Goal: Task Accomplishment & Management: Manage account settings

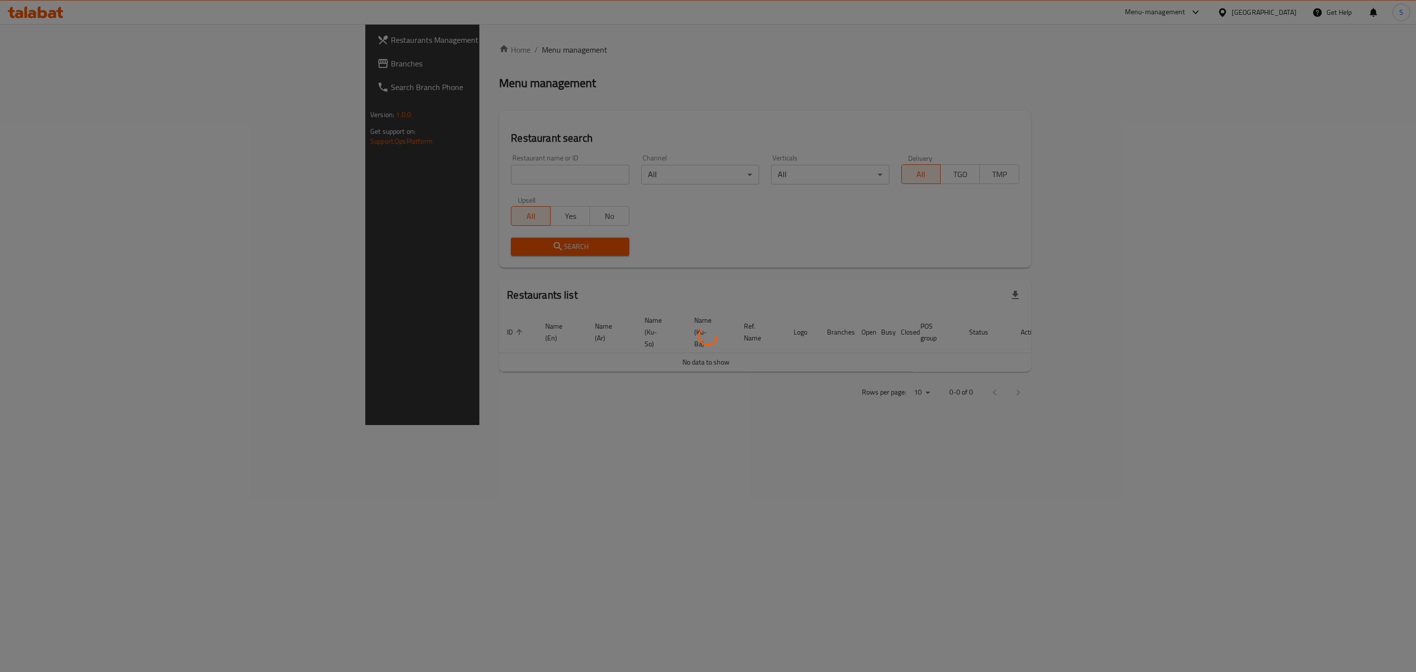
click at [456, 173] on div at bounding box center [708, 336] width 1416 height 672
click at [478, 170] on div at bounding box center [708, 336] width 1416 height 672
click at [428, 174] on div at bounding box center [708, 336] width 1416 height 672
click at [465, 177] on div at bounding box center [708, 336] width 1416 height 672
click at [490, 177] on div at bounding box center [708, 336] width 1416 height 672
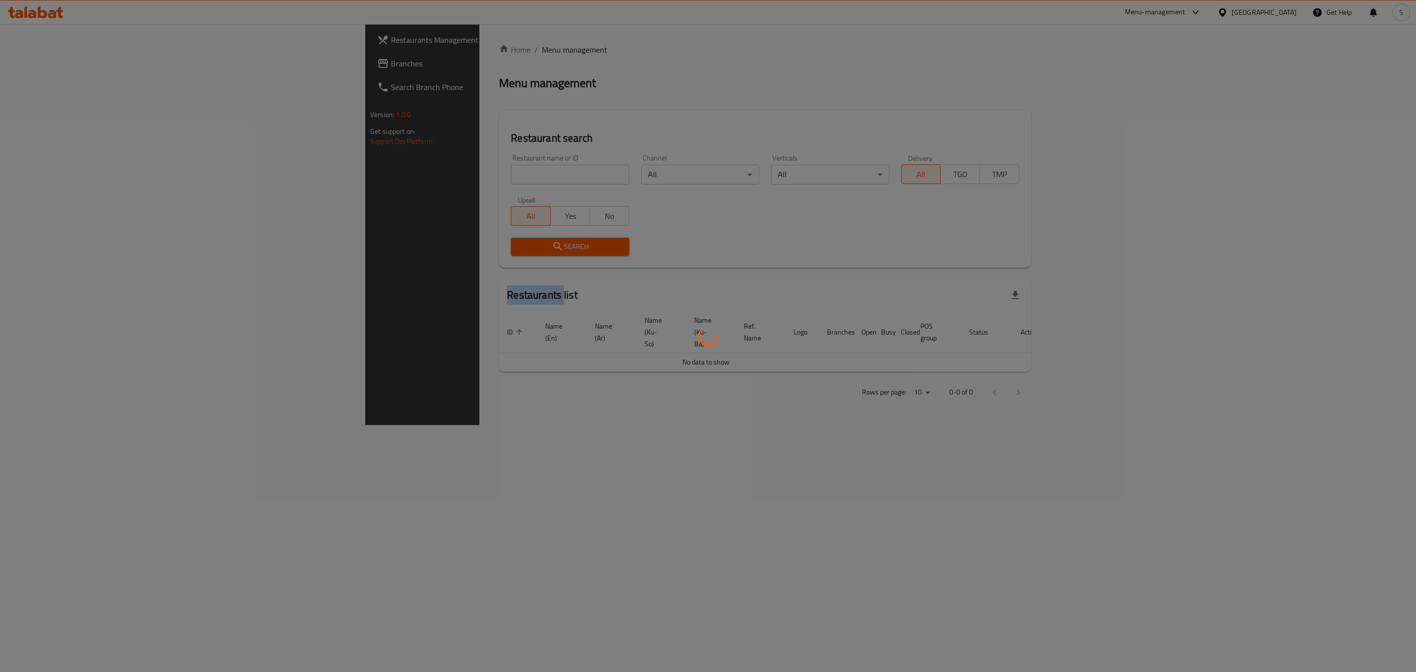
click at [490, 177] on div at bounding box center [708, 336] width 1416 height 672
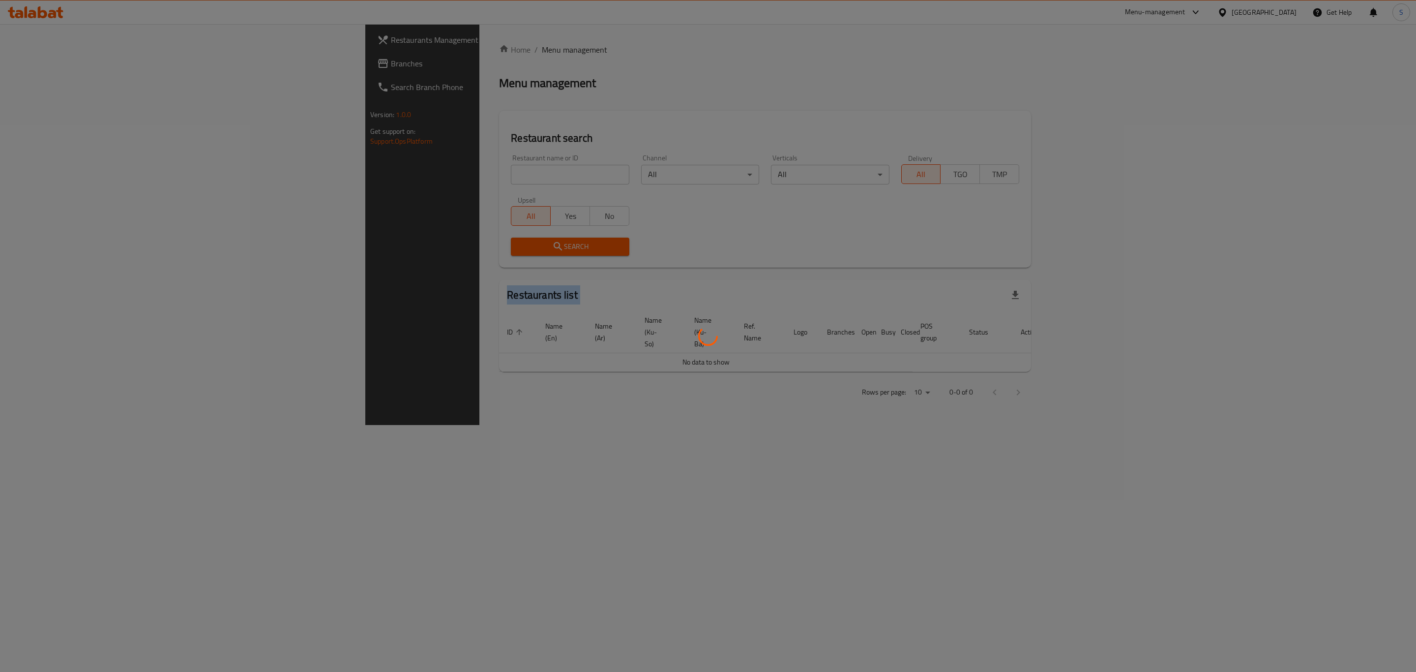
click at [490, 177] on div at bounding box center [708, 336] width 1416 height 672
click at [430, 179] on div at bounding box center [708, 336] width 1416 height 672
click at [445, 175] on div at bounding box center [708, 336] width 1416 height 672
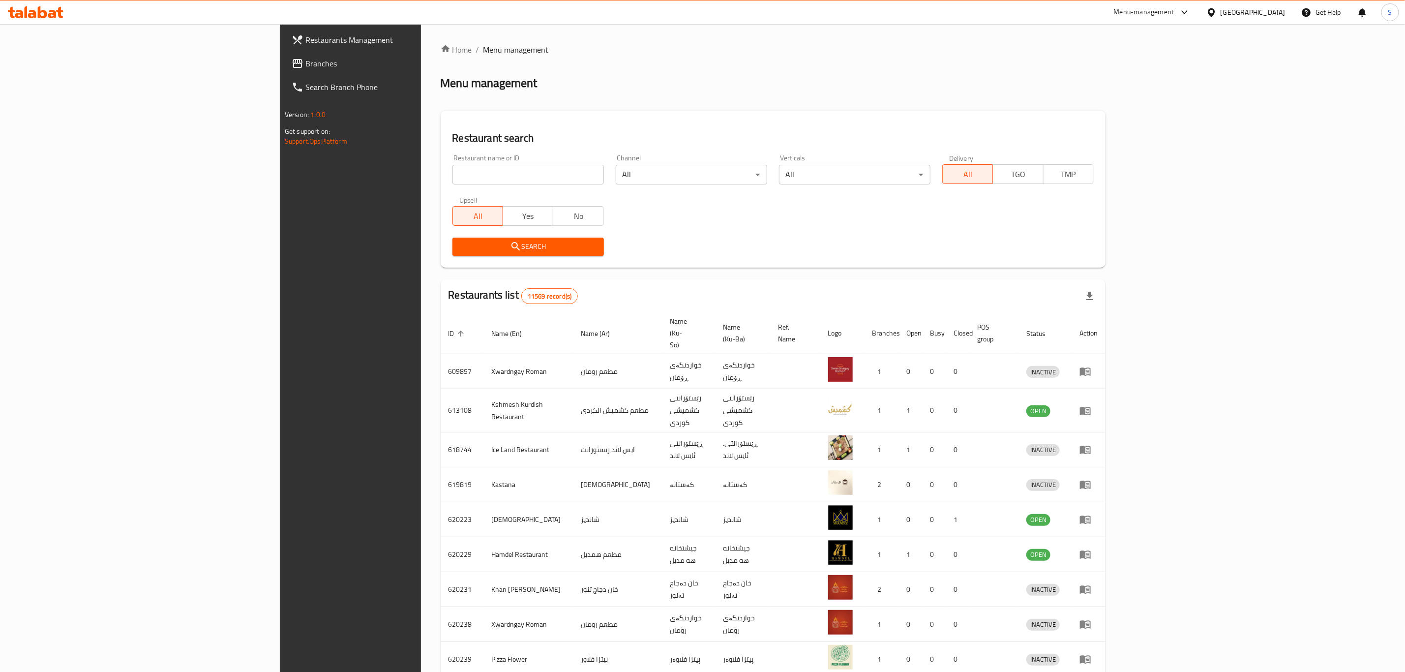
click at [452, 175] on input "search" at bounding box center [527, 175] width 151 height 20
type input "thamrat"
click button "Search" at bounding box center [527, 246] width 151 height 18
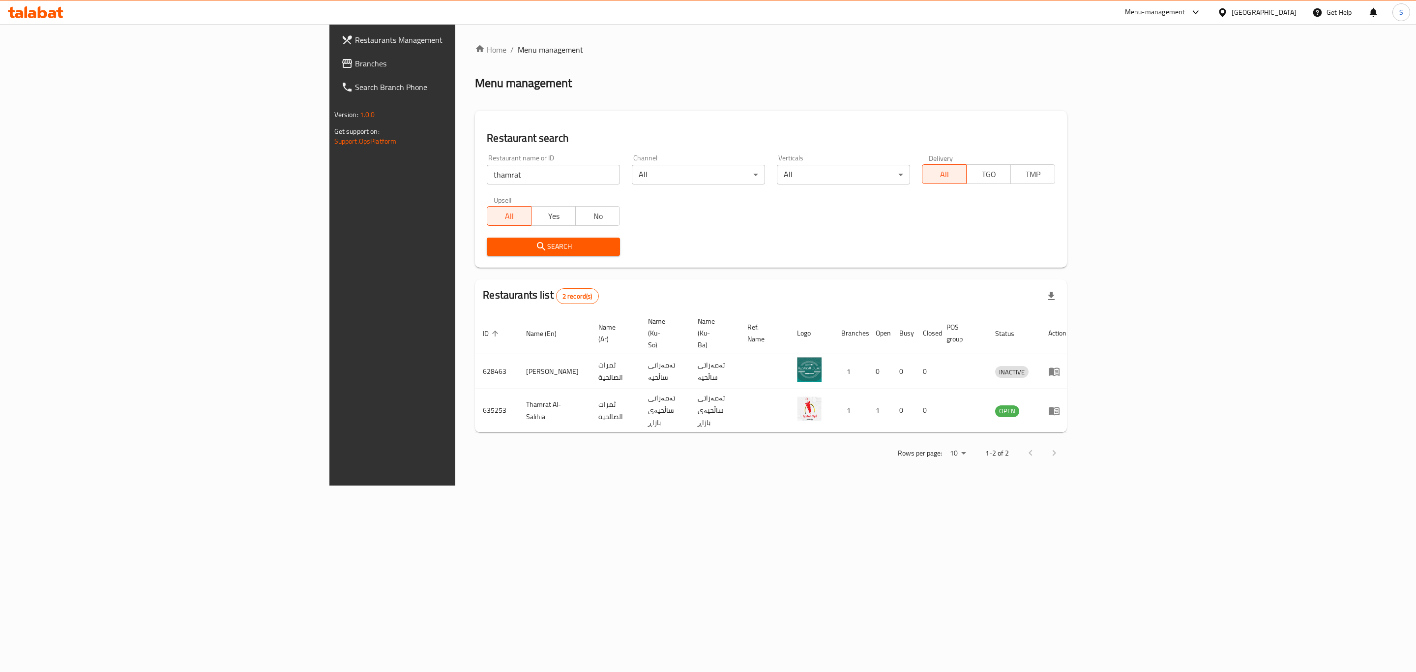
click at [1081, 485] on div "Home / Menu management Menu management Restaurant search Restaurant name or ID …" at bounding box center [770, 254] width 631 height 461
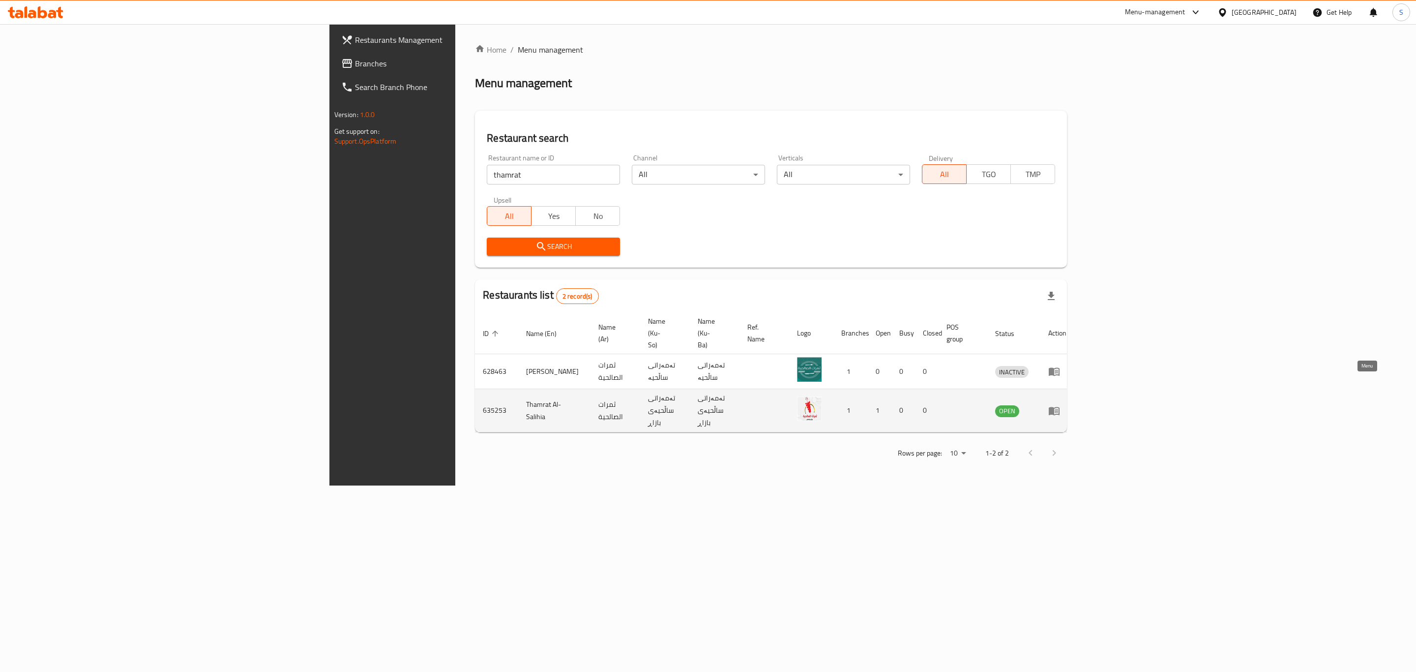
click at [1066, 405] on link "enhanced table" at bounding box center [1057, 411] width 18 height 12
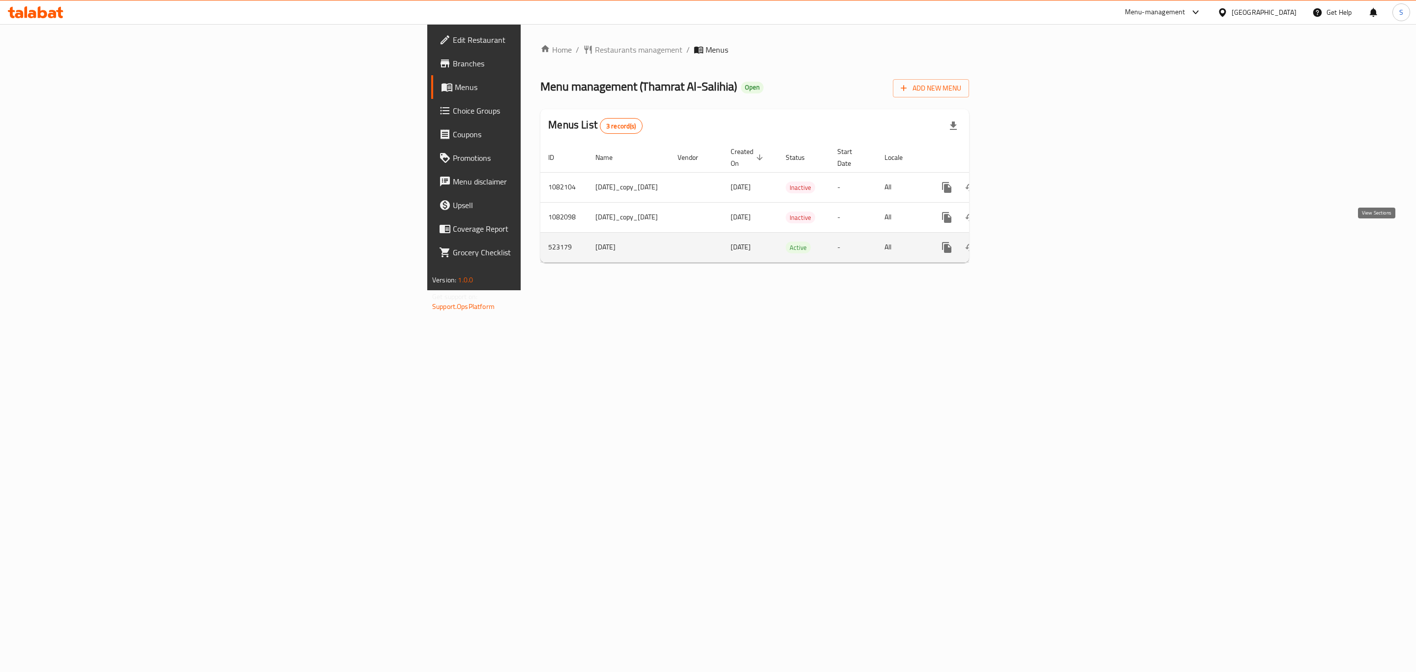
click at [1024, 242] on icon "enhanced table" at bounding box center [1018, 247] width 12 height 12
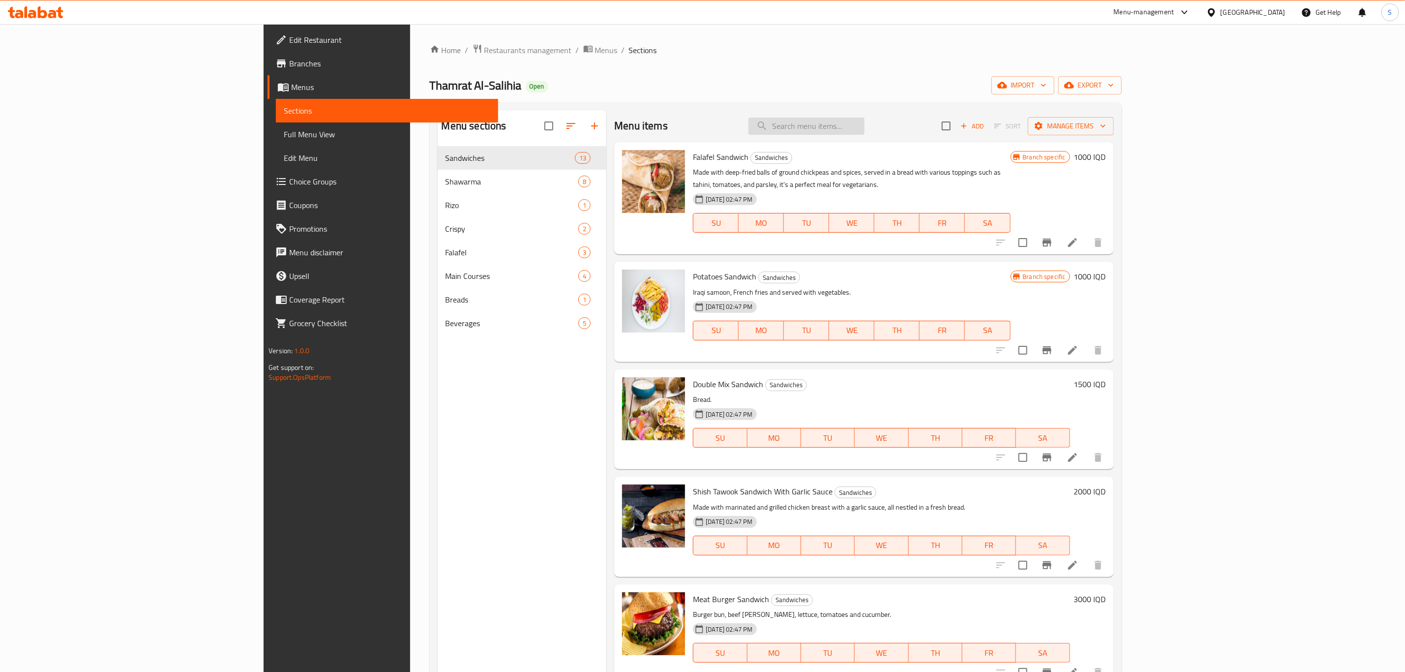
click at [864, 127] on input "search" at bounding box center [806, 125] width 116 height 17
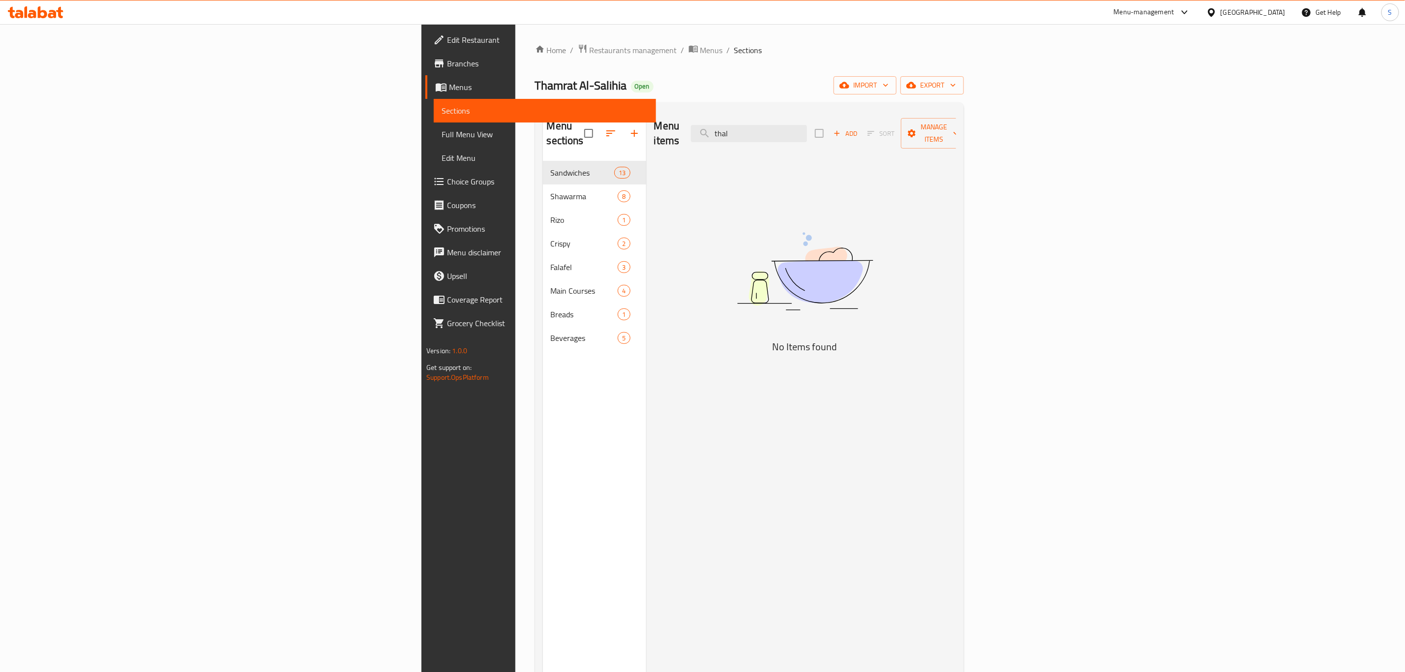
drag, startPoint x: 896, startPoint y: 127, endPoint x: 838, endPoint y: 128, distance: 57.5
click at [838, 128] on div "Menu items thal Add Sort Manage items" at bounding box center [805, 133] width 302 height 47
type input "t"
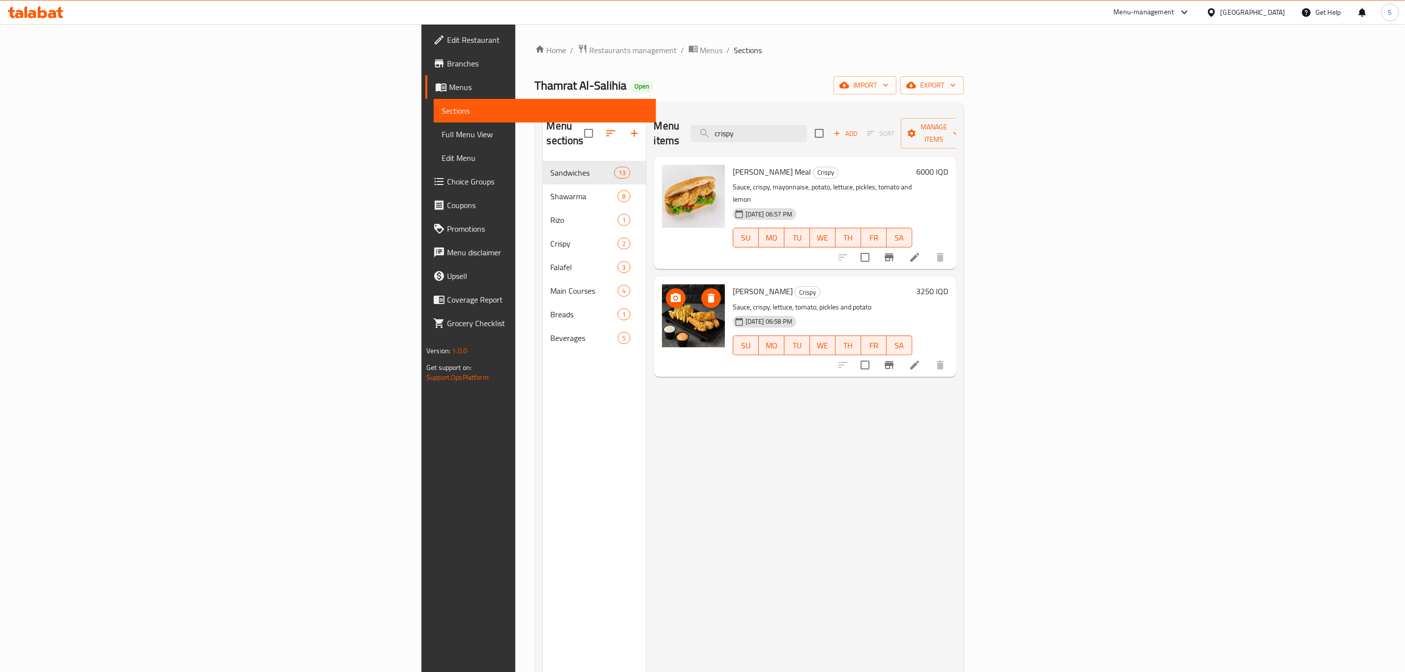
type input "crispy"
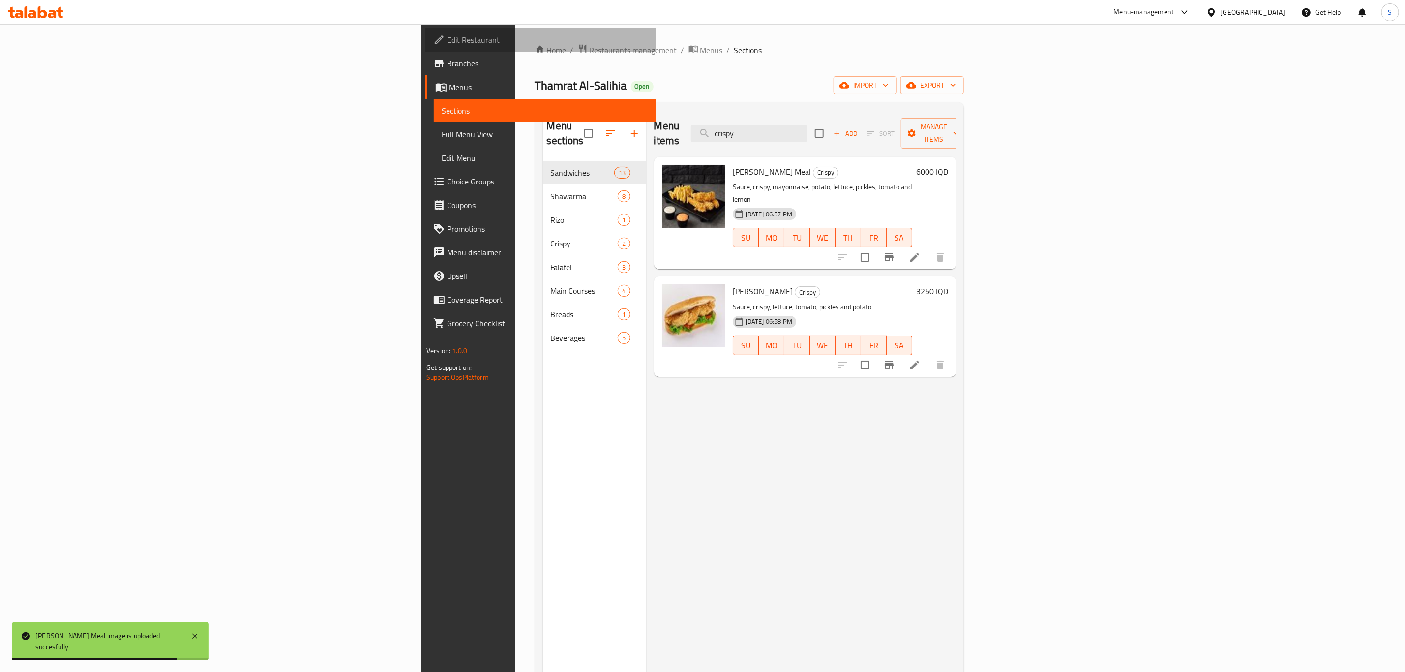
drag, startPoint x: 51, startPoint y: 37, endPoint x: 64, endPoint y: 40, distance: 13.7
click at [447, 37] on span "Edit Restaurant" at bounding box center [547, 40] width 201 height 12
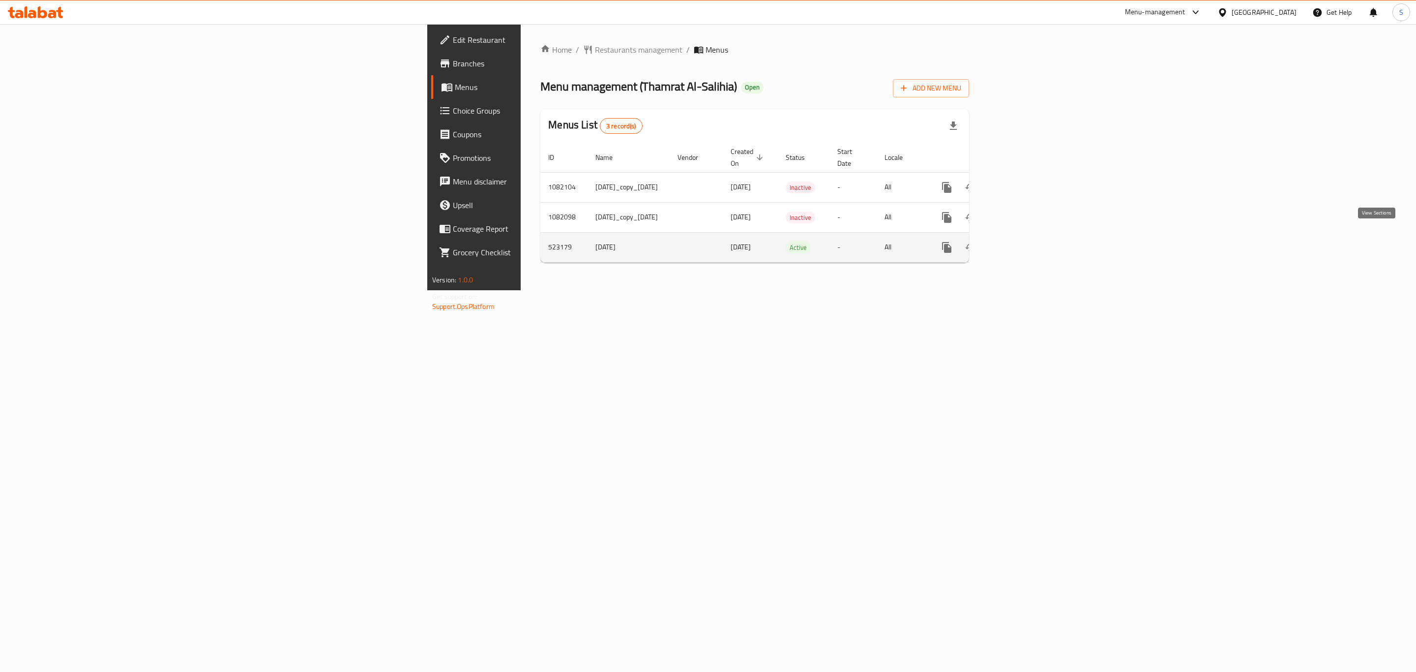
click at [1024, 241] on icon "enhanced table" at bounding box center [1018, 247] width 12 height 12
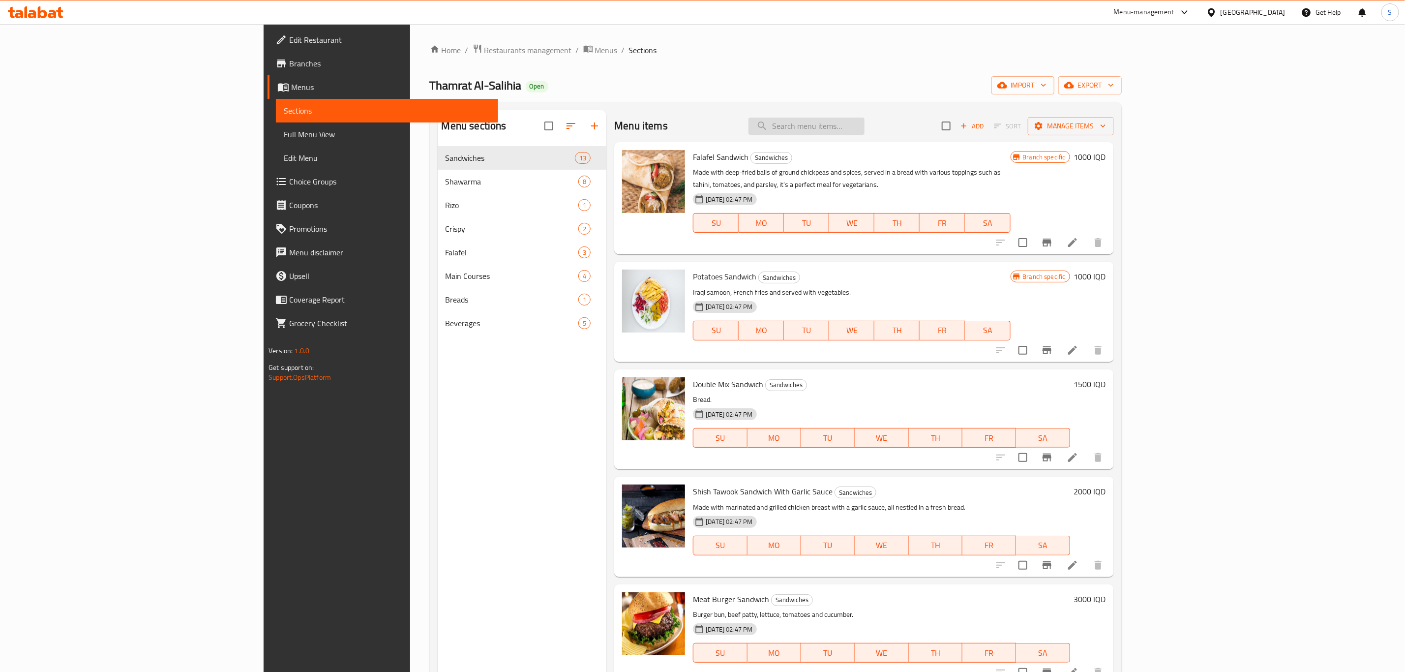
click at [864, 131] on input "search" at bounding box center [806, 125] width 116 height 17
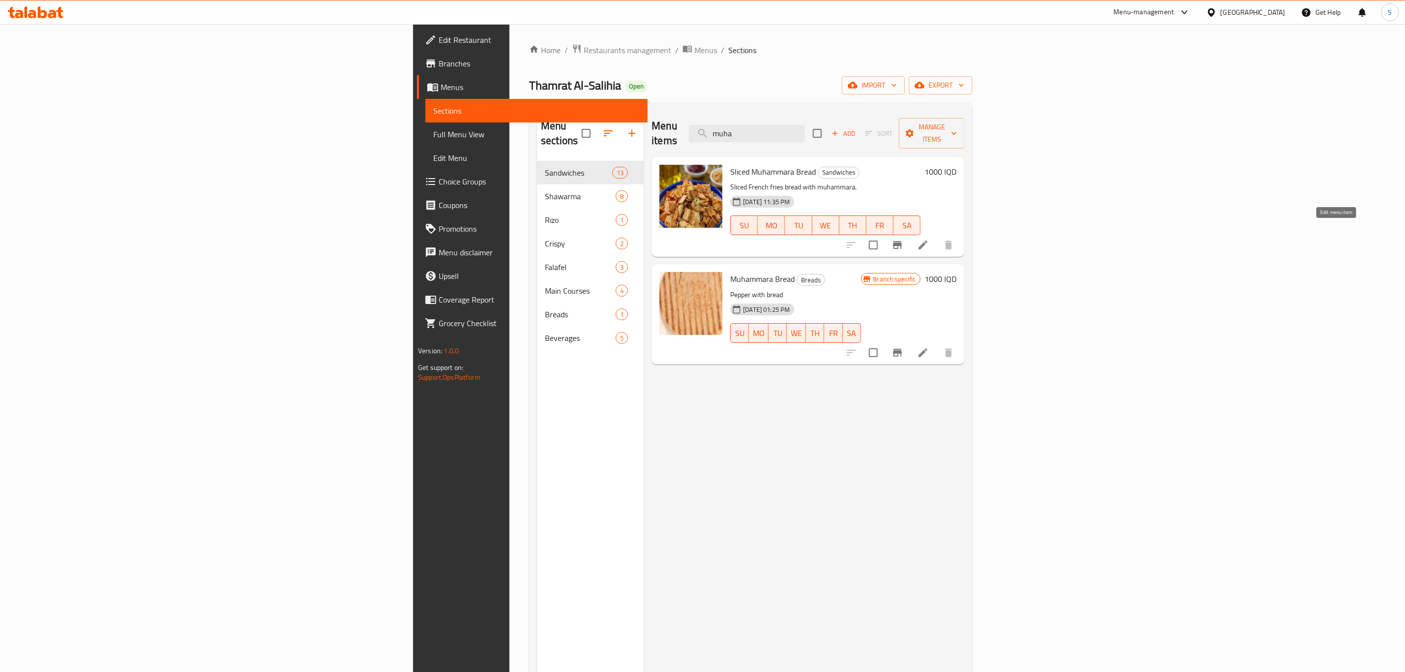
type input "muha"
click at [929, 239] on icon at bounding box center [923, 245] width 12 height 12
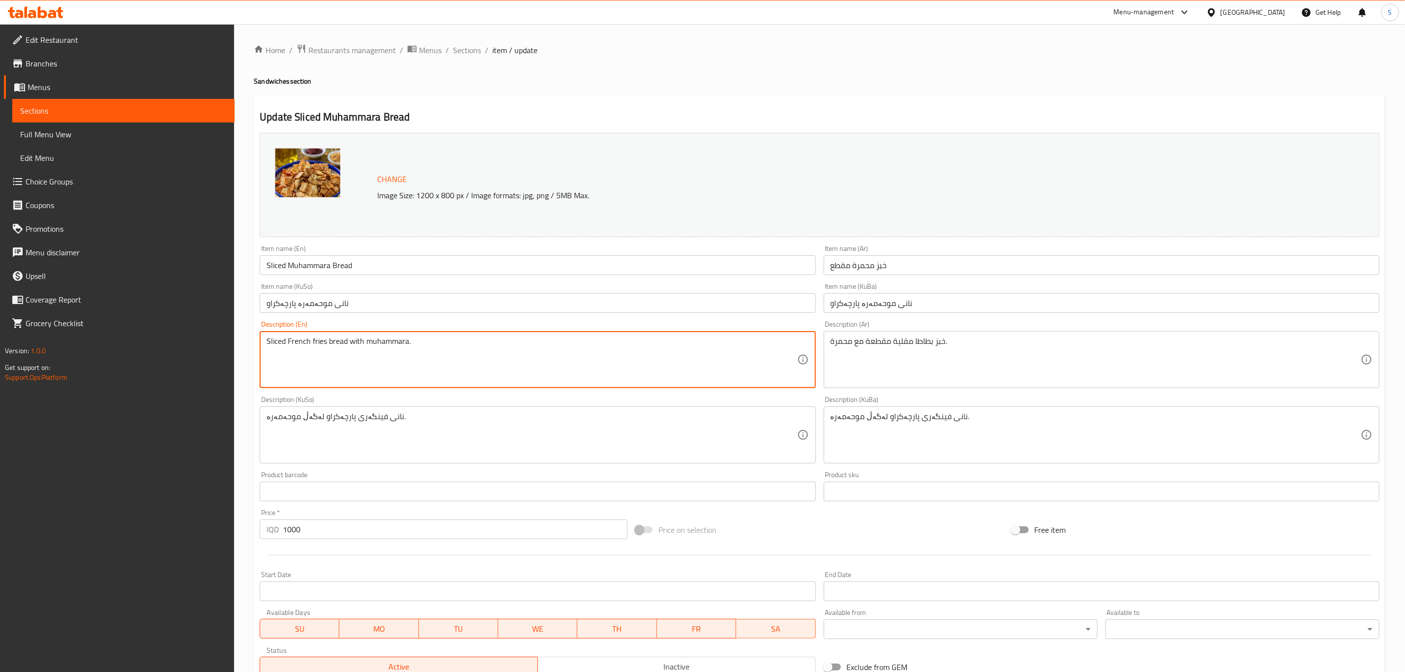
drag, startPoint x: 324, startPoint y: 342, endPoint x: 289, endPoint y: 349, distance: 36.0
click at [289, 349] on textarea "Sliced French fries bread with muhammara." at bounding box center [531, 359] width 530 height 47
type textarea "Sliced bread with muhammara."
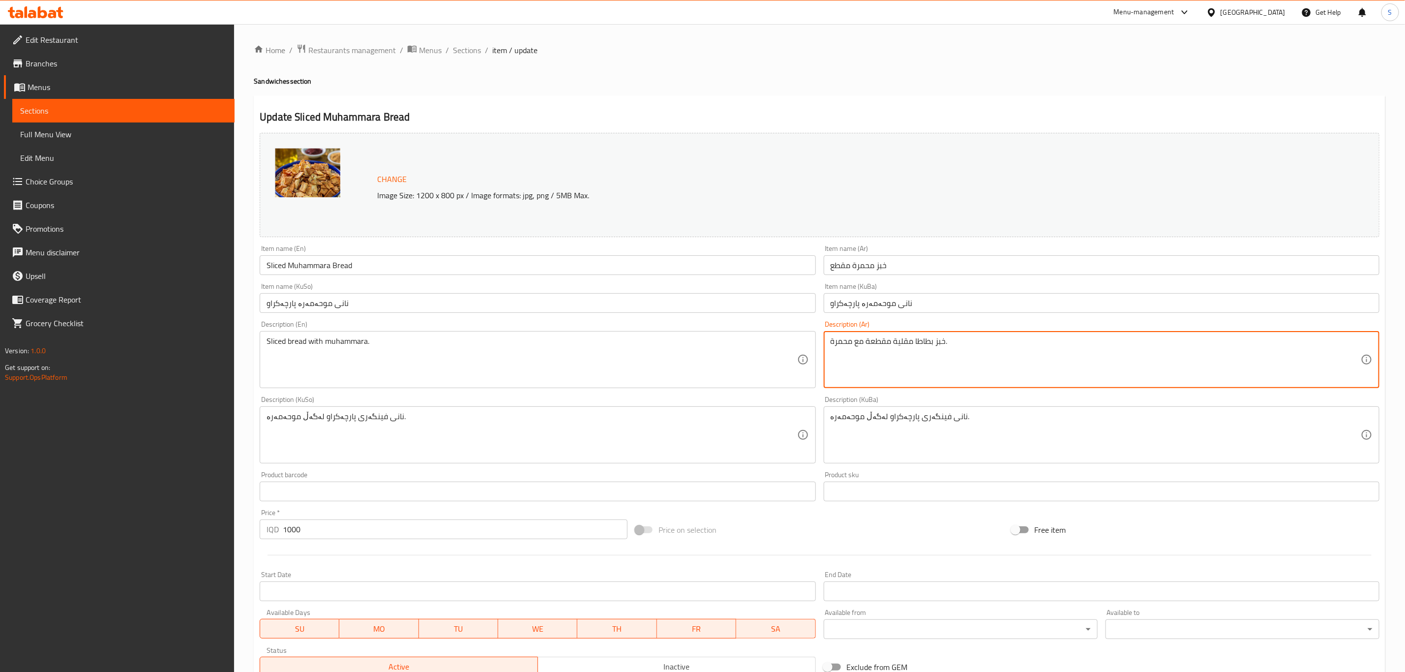
drag, startPoint x: 933, startPoint y: 339, endPoint x: 893, endPoint y: 347, distance: 40.6
type textarea "خبز مقطعة مع محمرة."
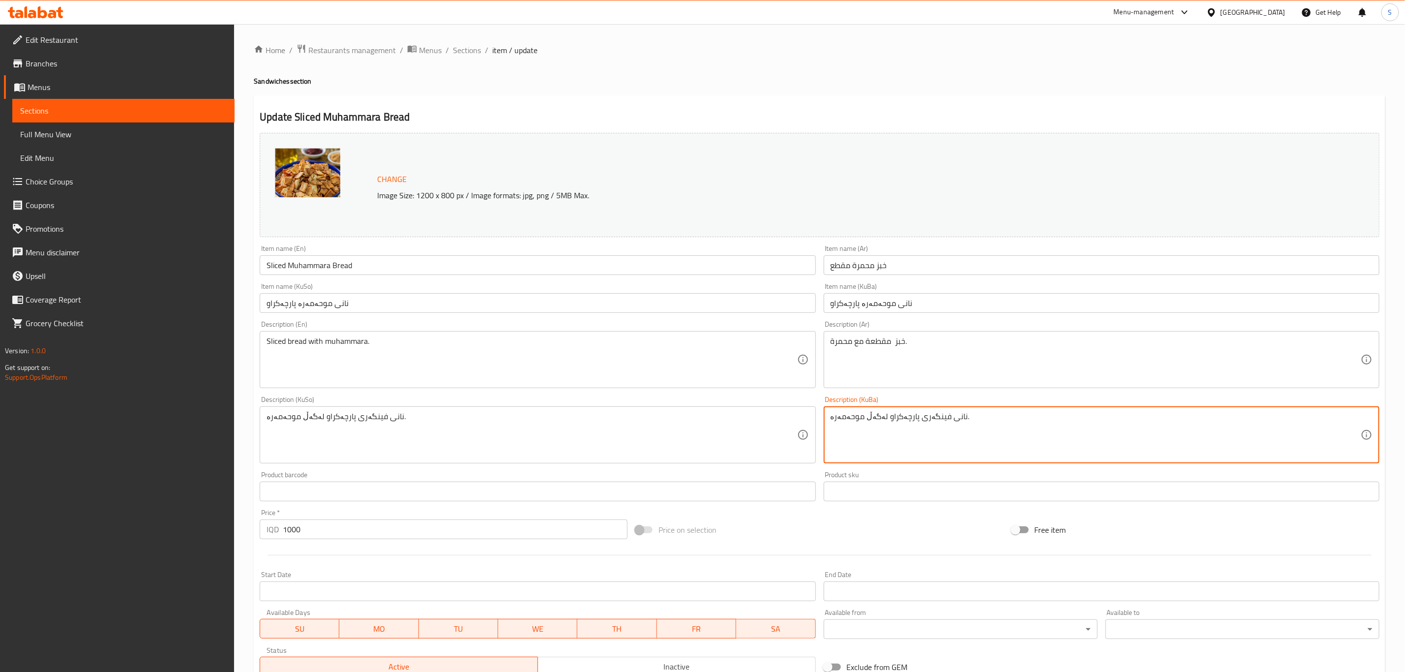
drag, startPoint x: 939, startPoint y: 416, endPoint x: 913, endPoint y: 417, distance: 26.6
type textarea "نانی پارچەکراو لەگەڵ موحەمەرە."
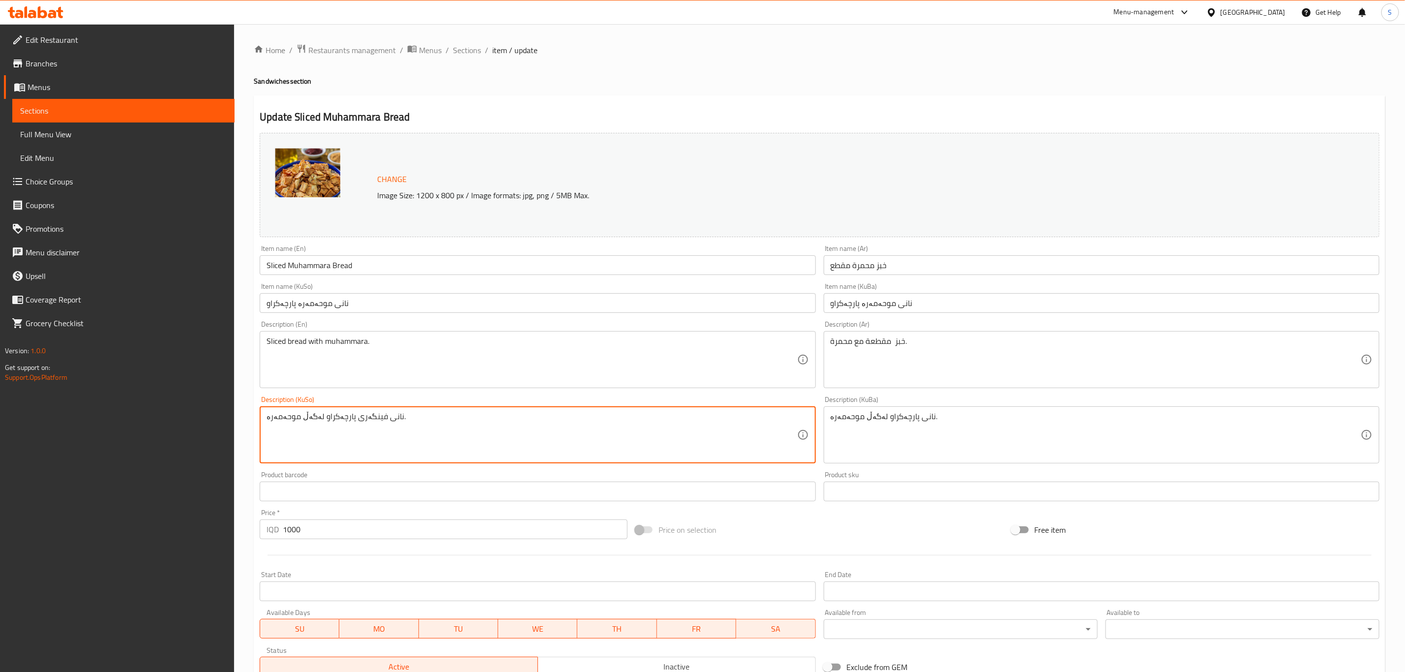
click at [365, 420] on textarea "نانی فینگەری پارچەکراو لەگەڵ موحەمەرە." at bounding box center [531, 434] width 530 height 47
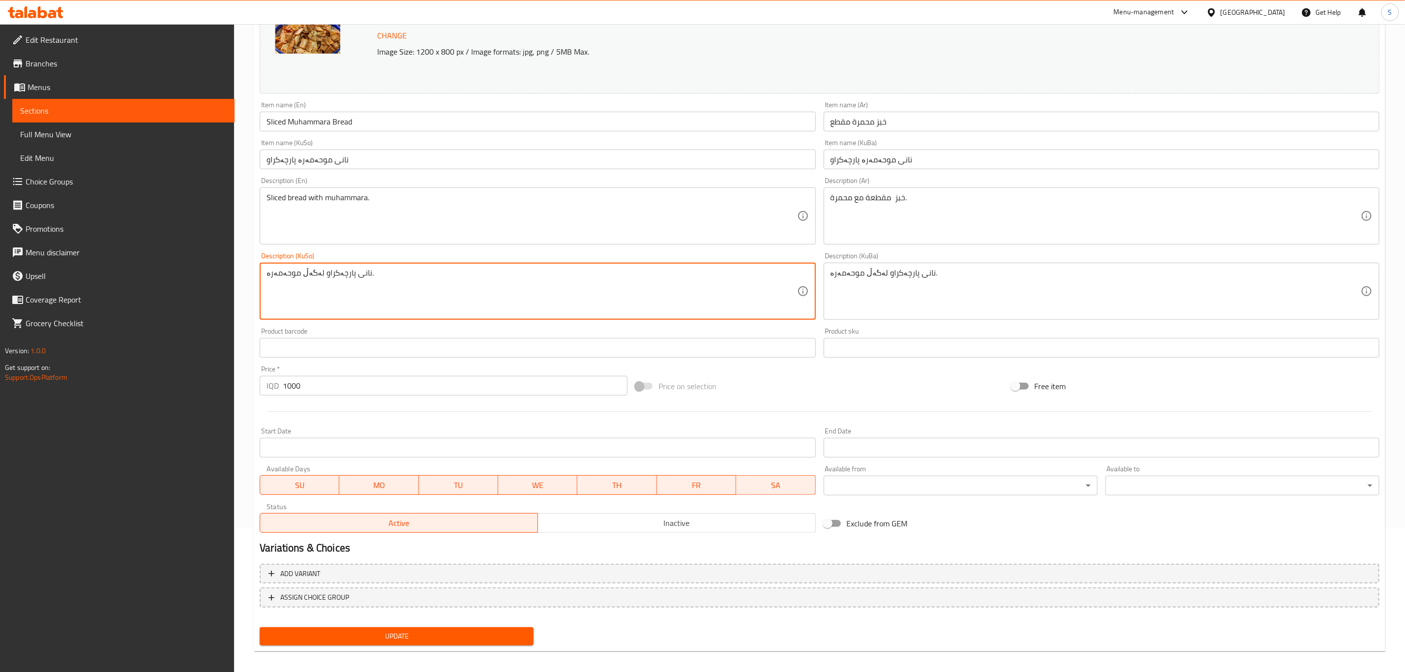
scroll to position [149, 0]
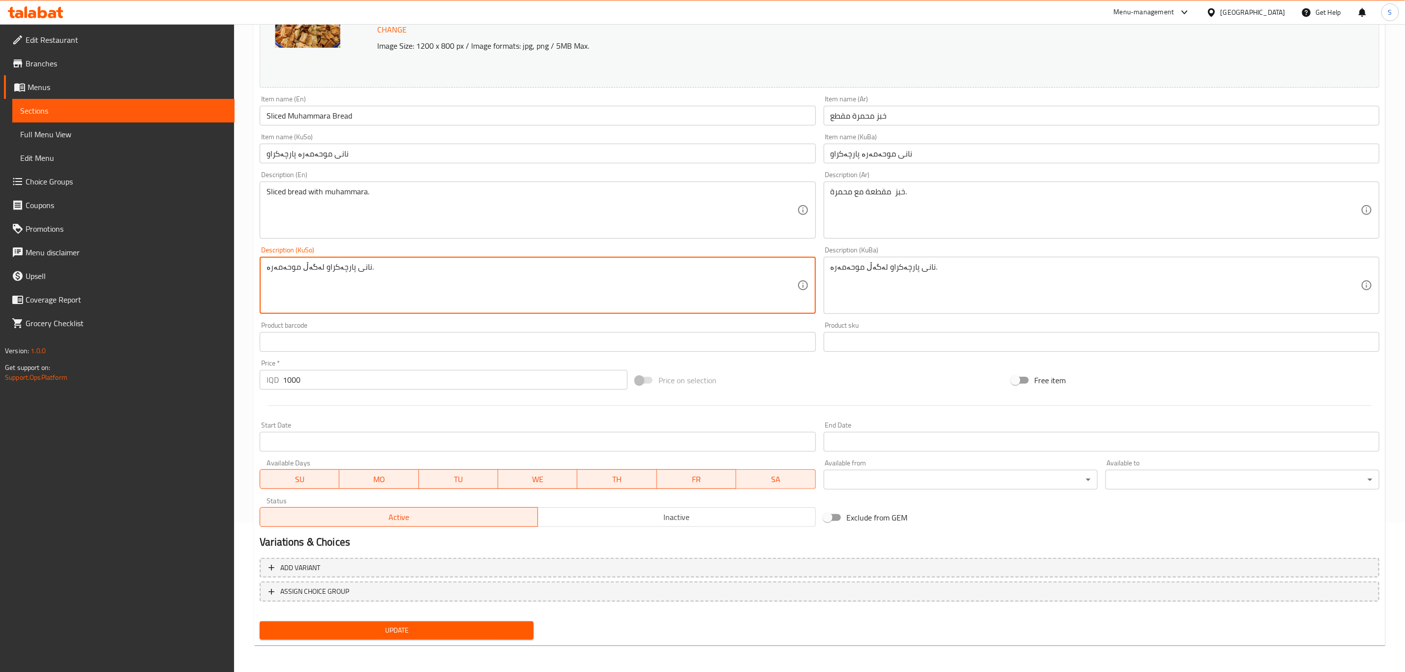
type textarea "نانی پارچەکراو لەگەڵ موحەمەرە."
click at [437, 624] on span "Update" at bounding box center [396, 630] width 258 height 12
